Goal: Task Accomplishment & Management: Manage account settings

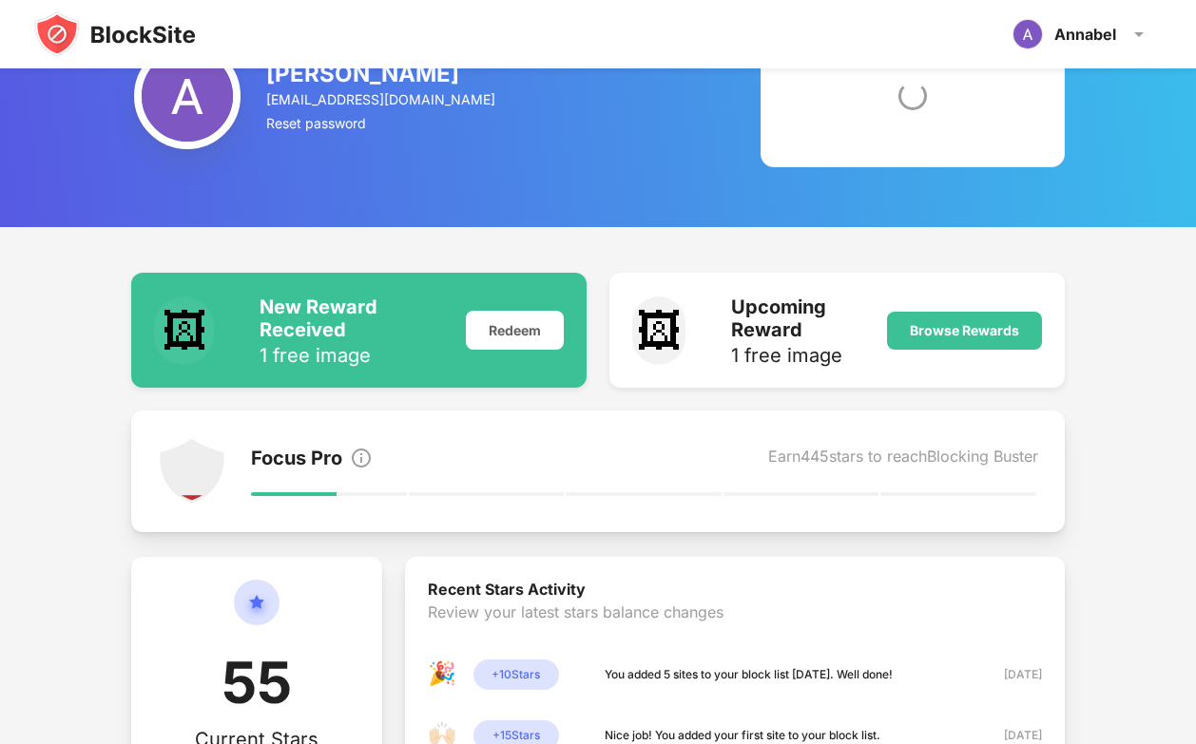
scroll to position [38, 0]
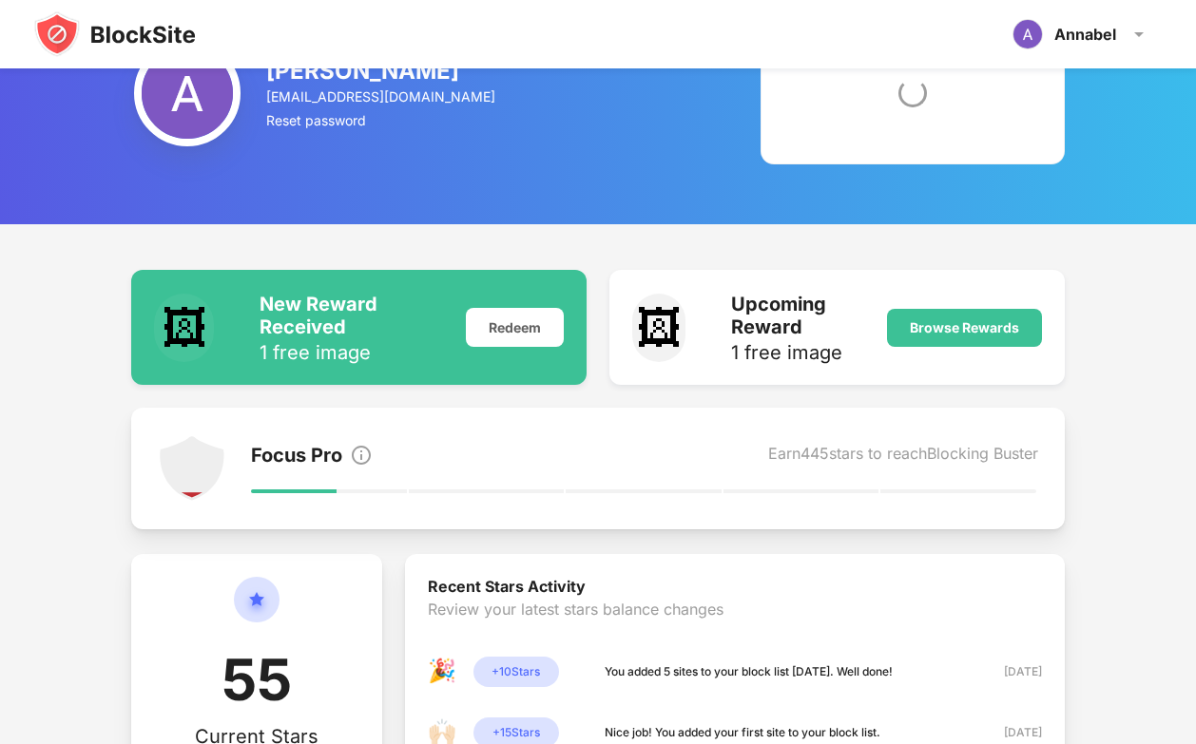
click at [105, 41] on img at bounding box center [115, 34] width 162 height 46
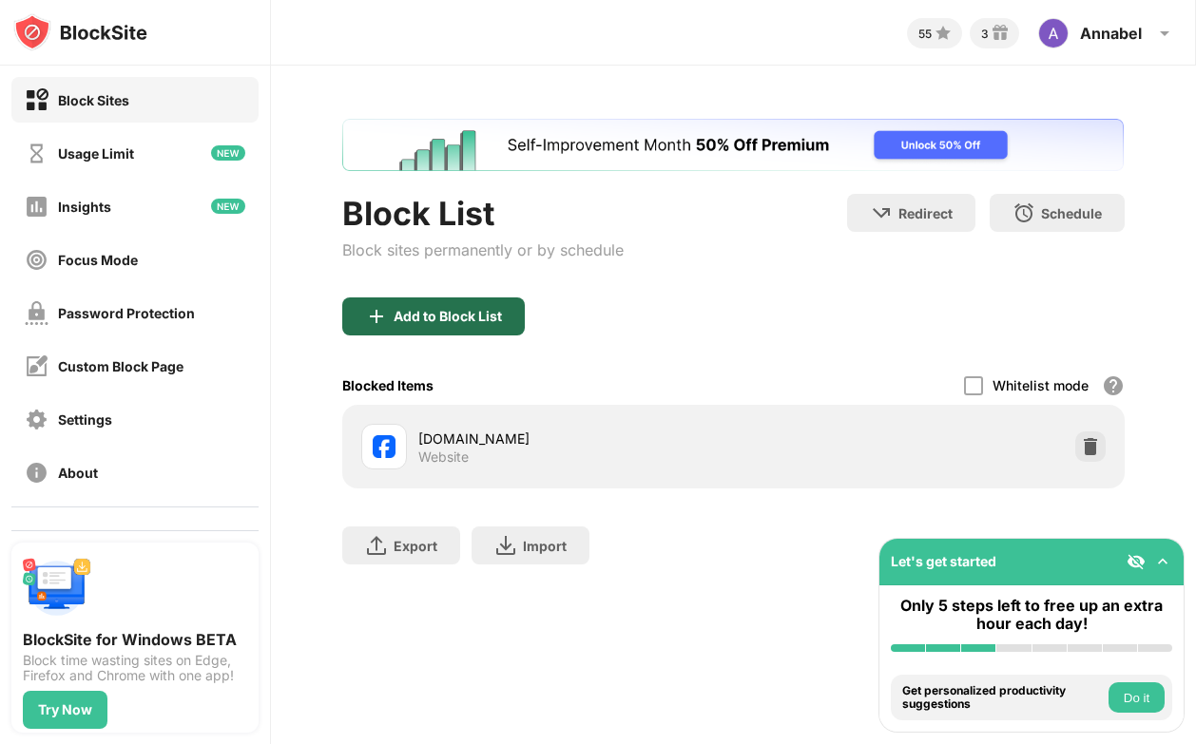
click at [476, 331] on div "Add to Block List" at bounding box center [433, 317] width 183 height 38
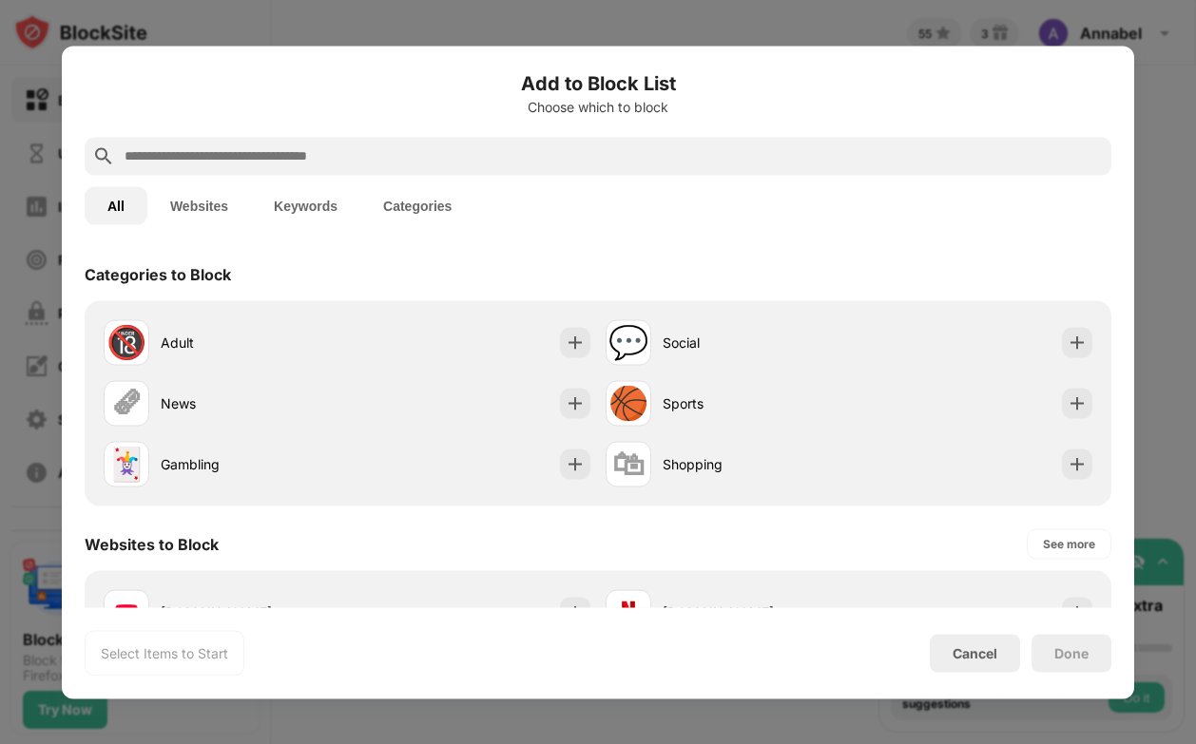
click at [438, 164] on input "text" at bounding box center [613, 155] width 981 height 23
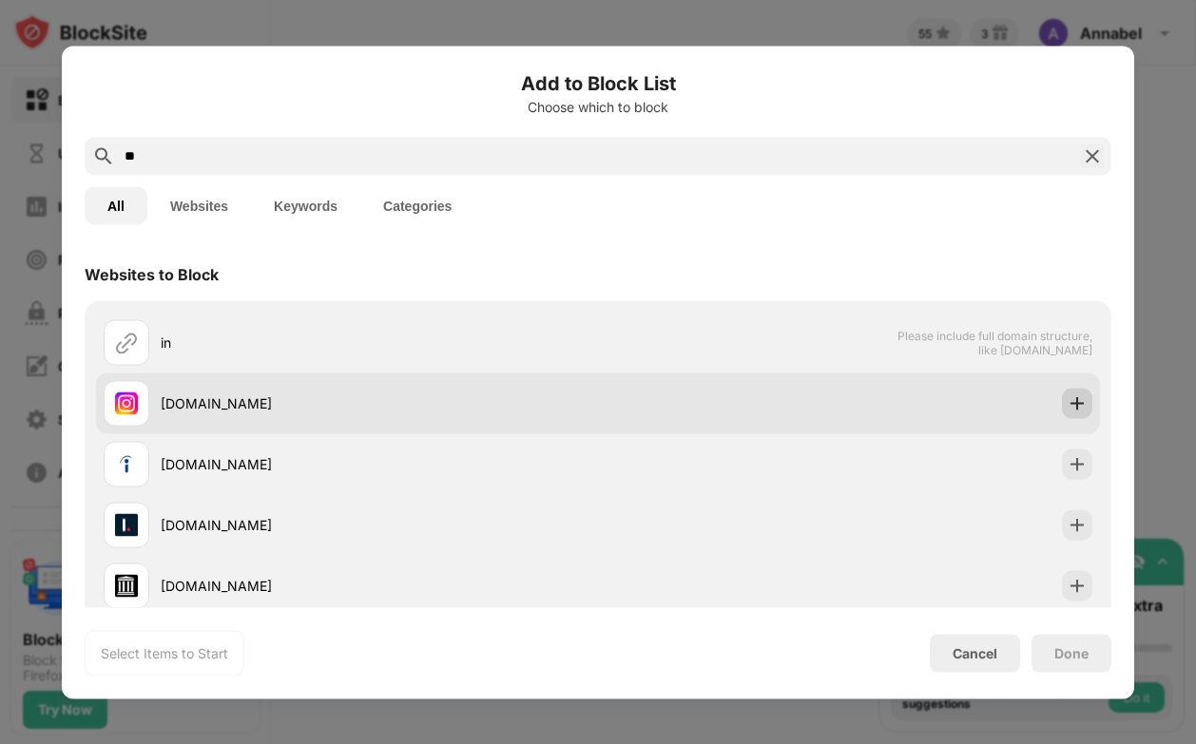
type input "**"
click at [1078, 402] on img at bounding box center [1076, 403] width 19 height 19
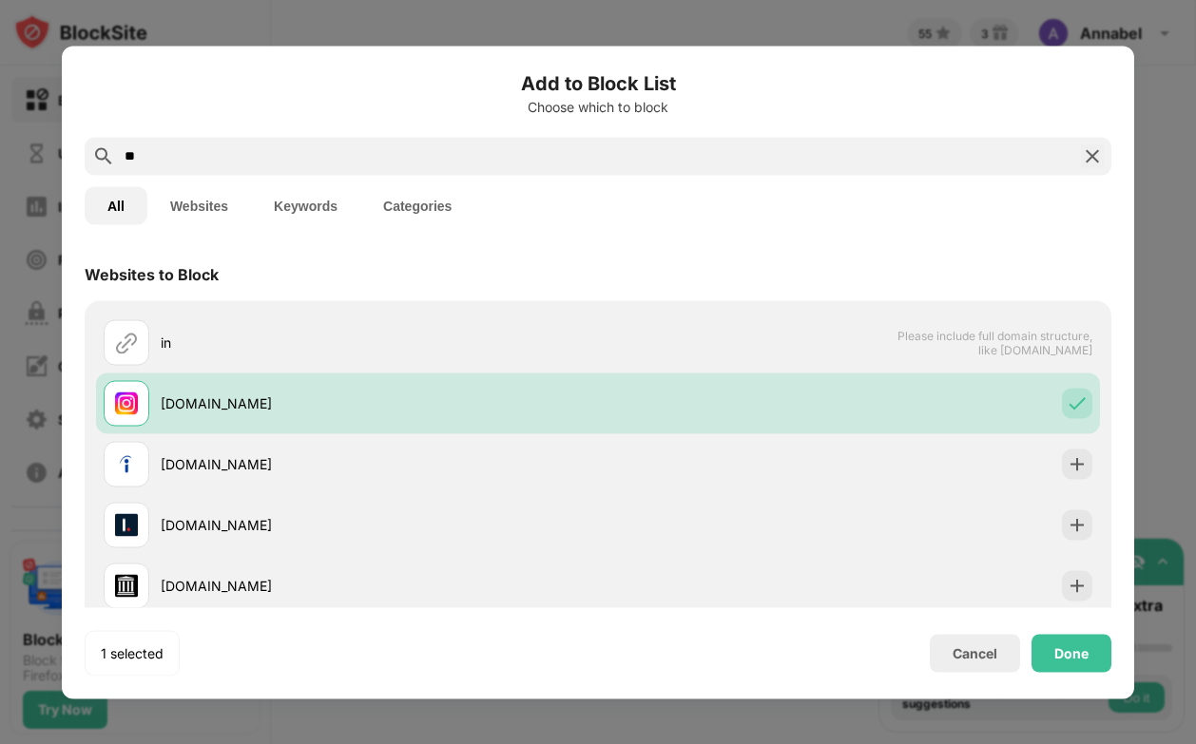
click at [1074, 665] on div "Done" at bounding box center [1071, 653] width 80 height 38
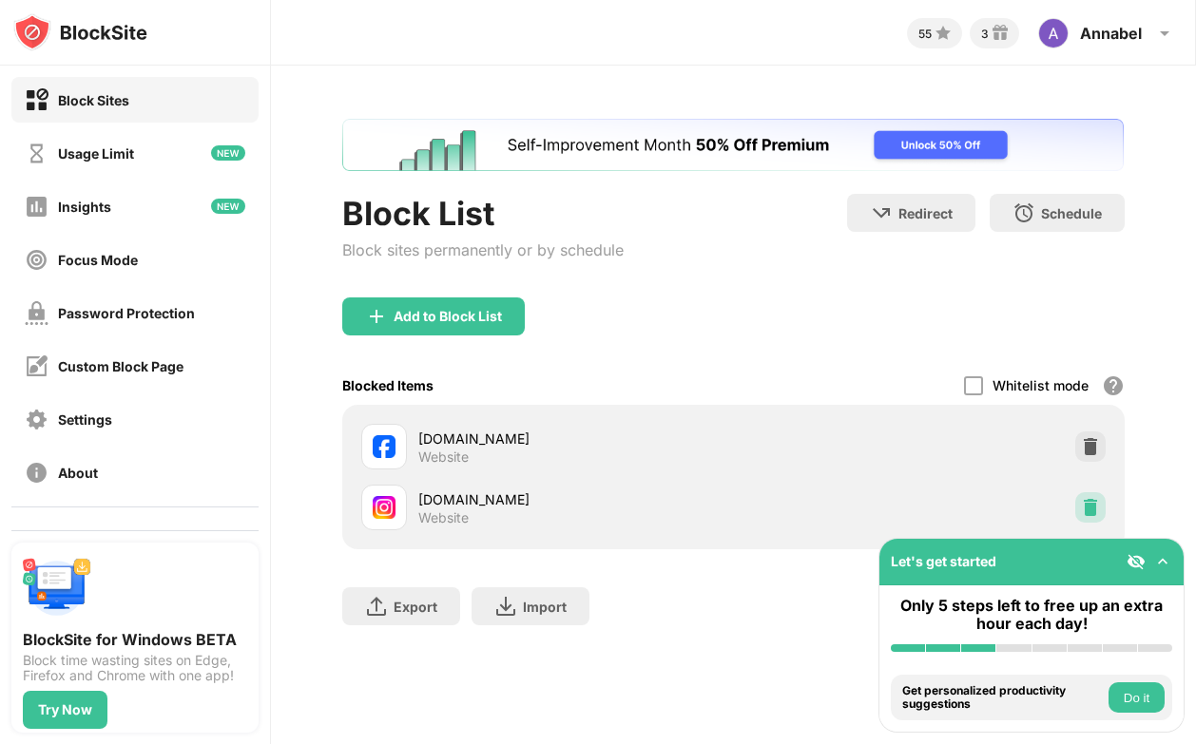
click at [1087, 497] on div at bounding box center [1090, 507] width 30 height 30
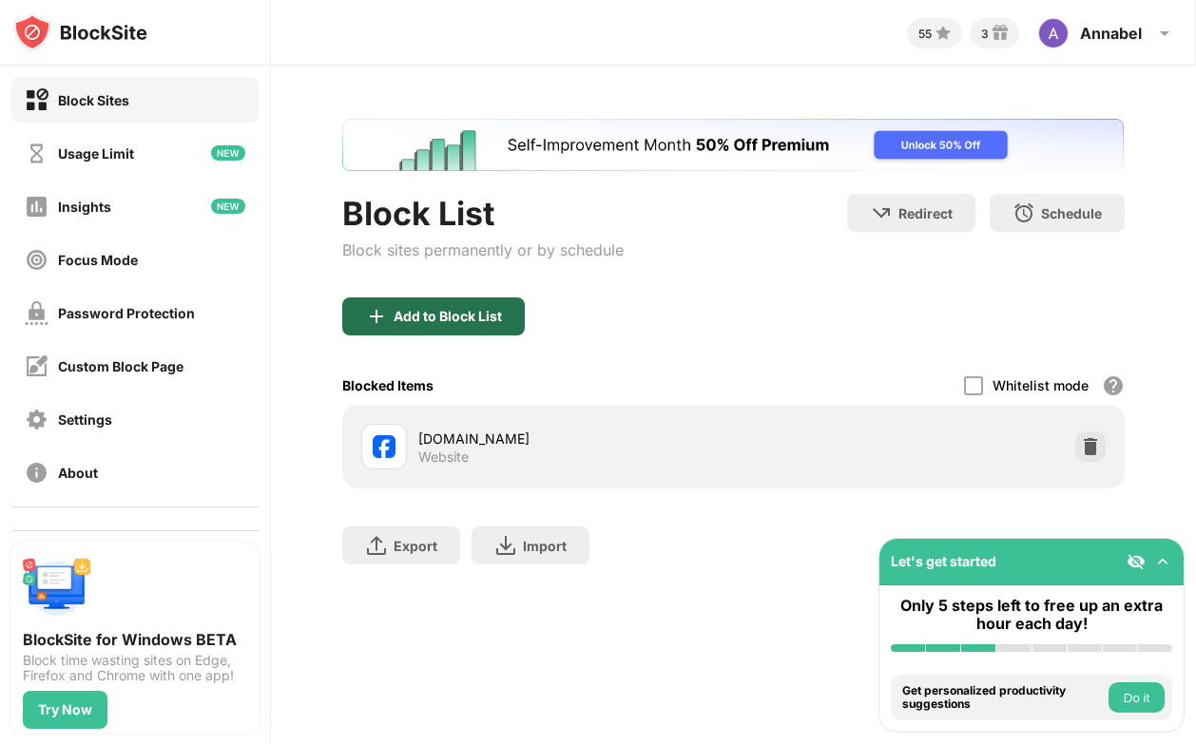
click at [427, 317] on div "Add to Block List" at bounding box center [448, 316] width 108 height 15
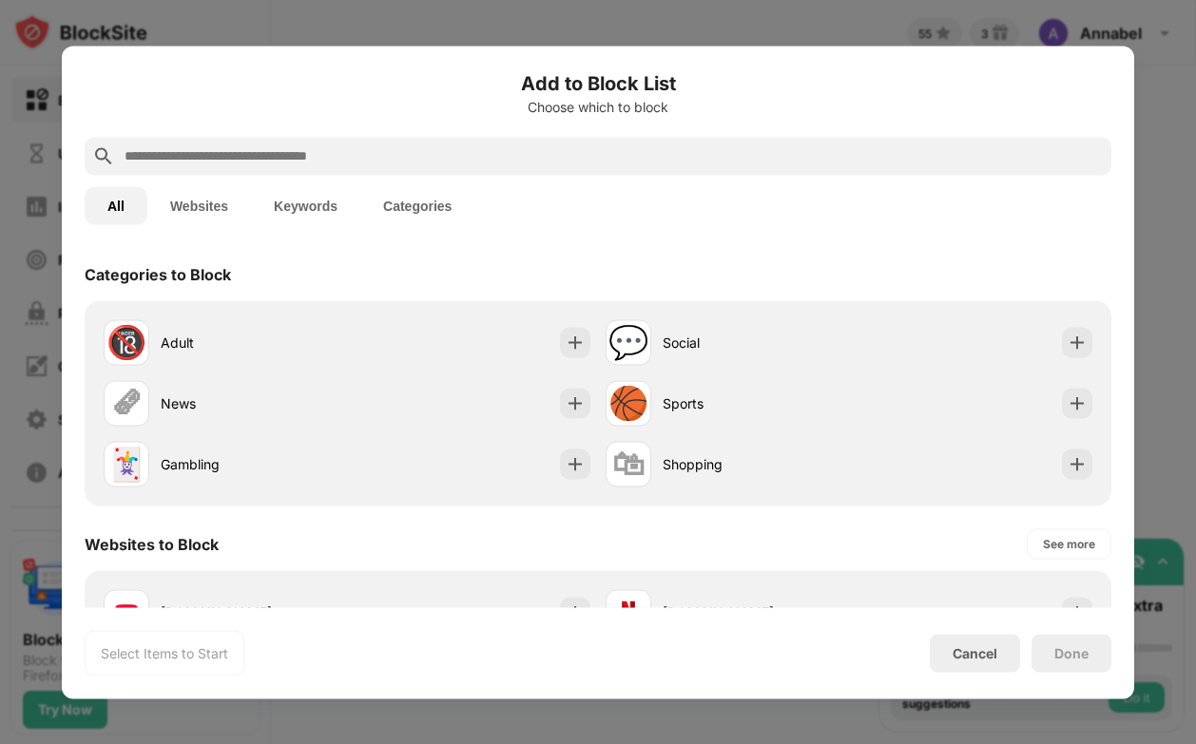
click at [378, 144] on input "text" at bounding box center [613, 155] width 981 height 23
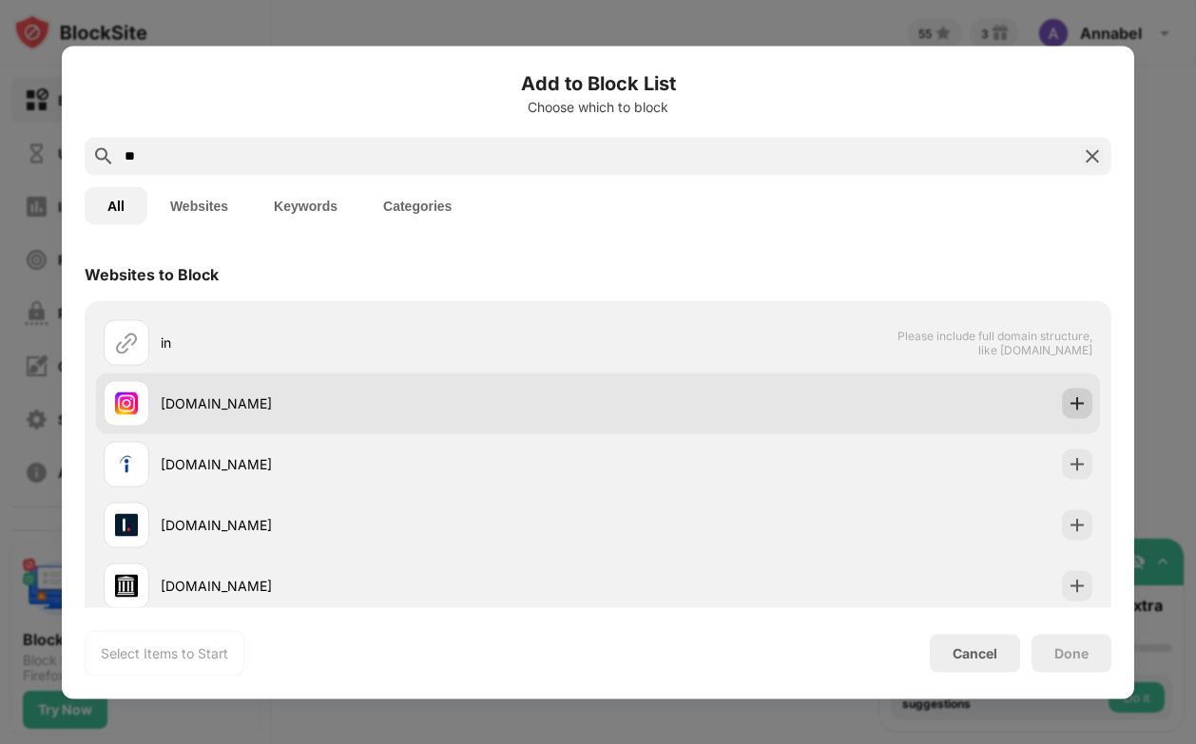
type input "**"
click at [1084, 402] on img at bounding box center [1076, 403] width 19 height 19
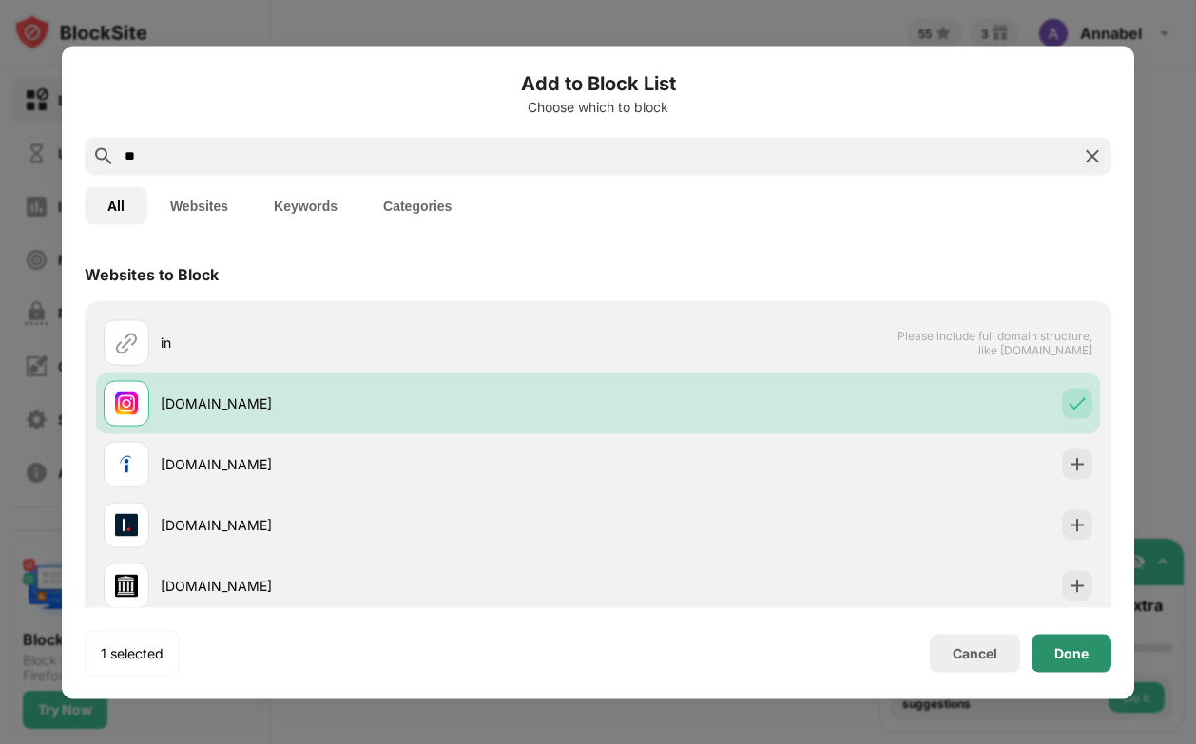
click at [1079, 656] on div "Done" at bounding box center [1071, 652] width 34 height 15
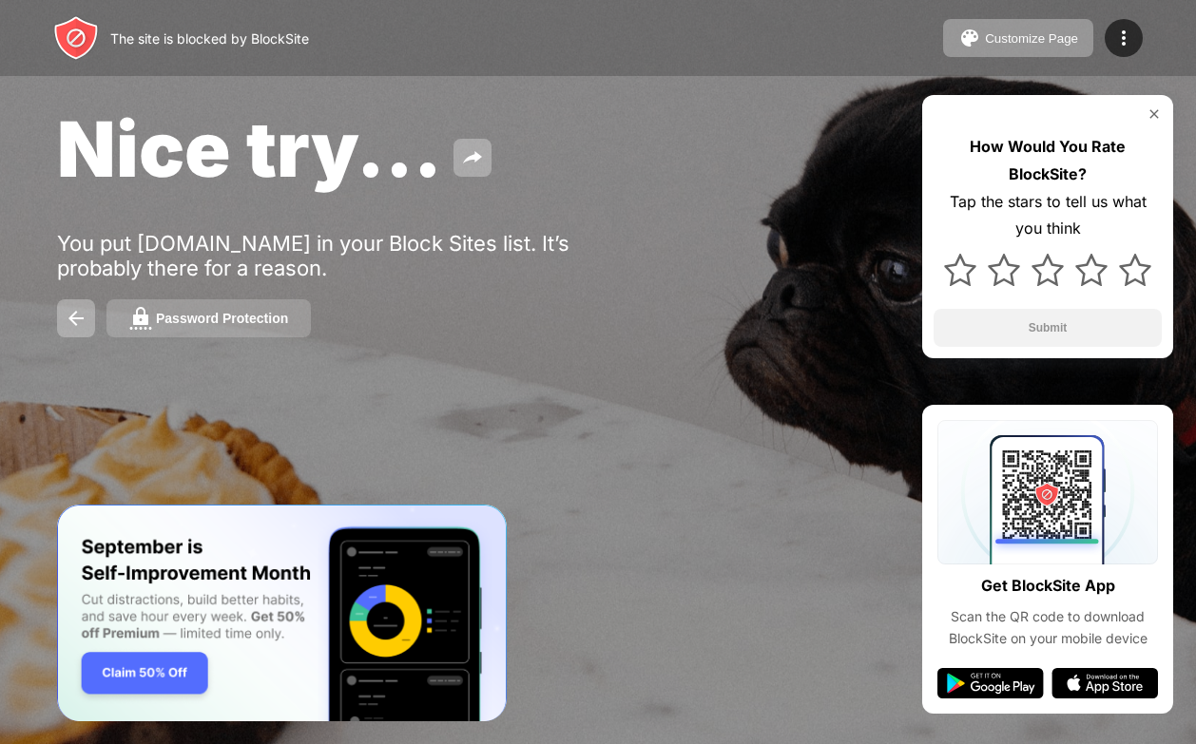
click at [269, 319] on div "Password Protection" at bounding box center [222, 318] width 132 height 15
